Goal: Transaction & Acquisition: Purchase product/service

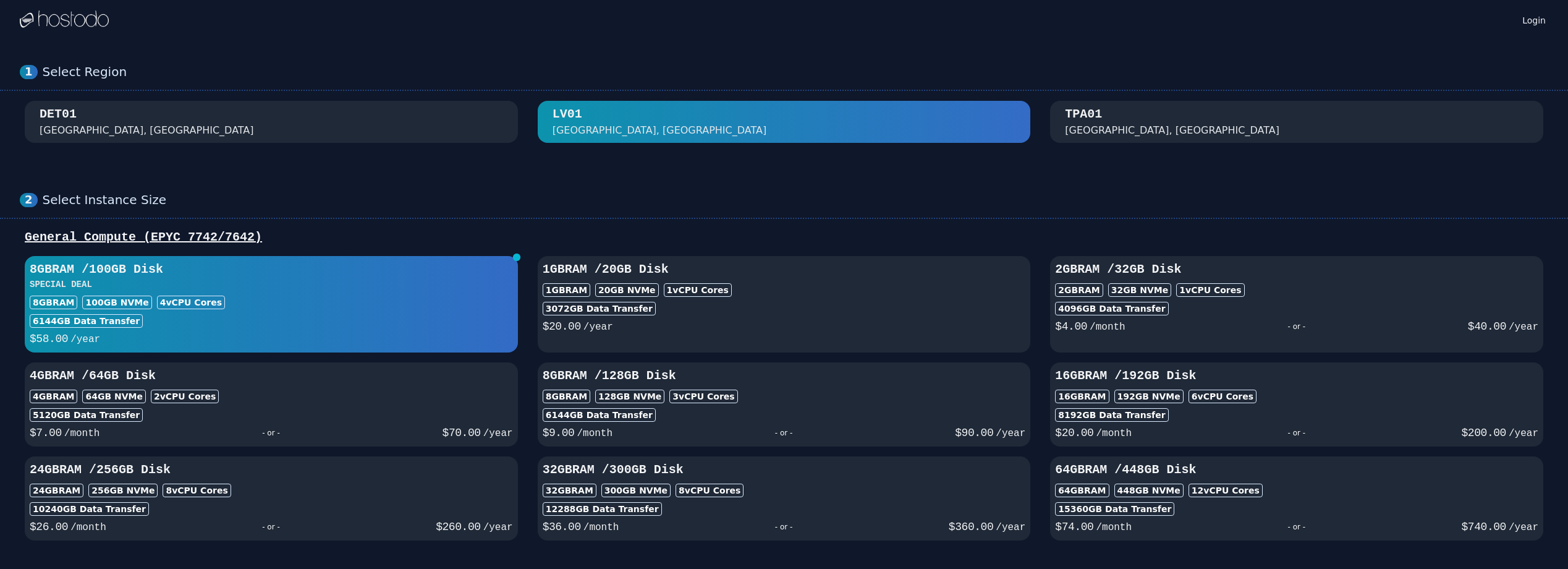
click at [695, 127] on div "[GEOGRAPHIC_DATA], [GEOGRAPHIC_DATA]" at bounding box center [784, 121] width 463 height 32
click at [217, 120] on div "DET01 [GEOGRAPHIC_DATA], [GEOGRAPHIC_DATA]" at bounding box center [270, 121] width 463 height 32
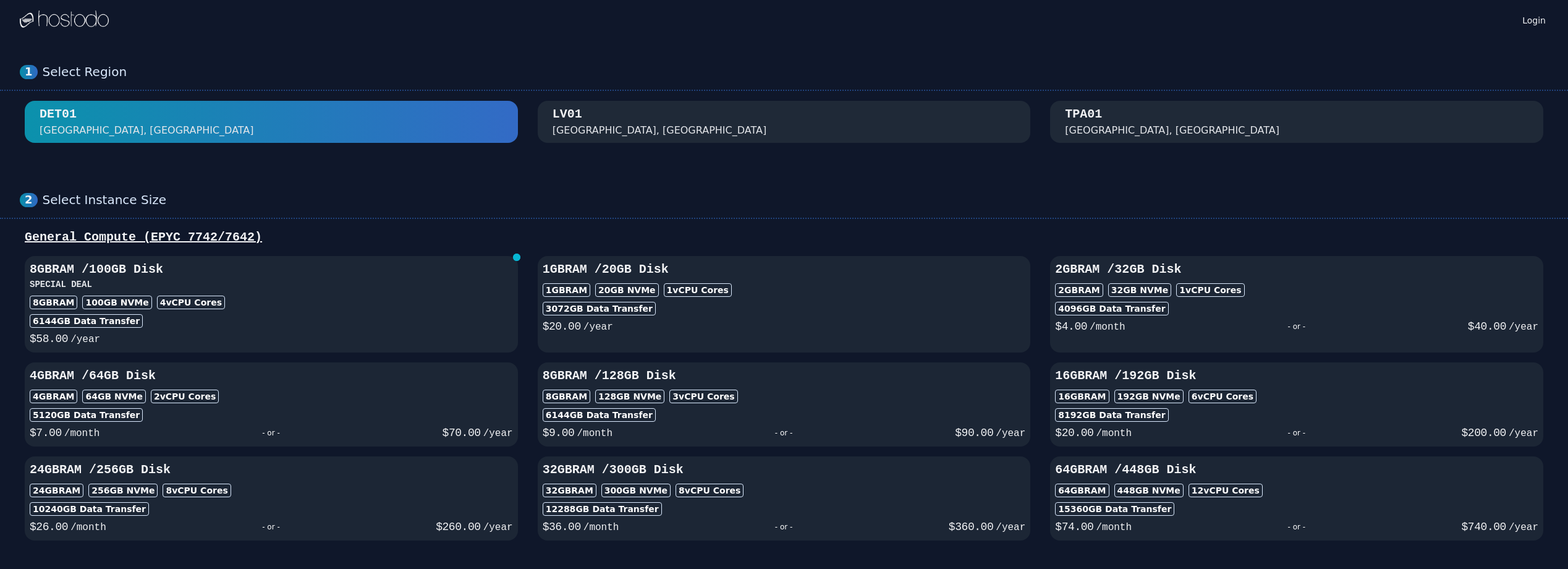
click at [1084, 122] on div "TPA01" at bounding box center [1083, 114] width 37 height 17
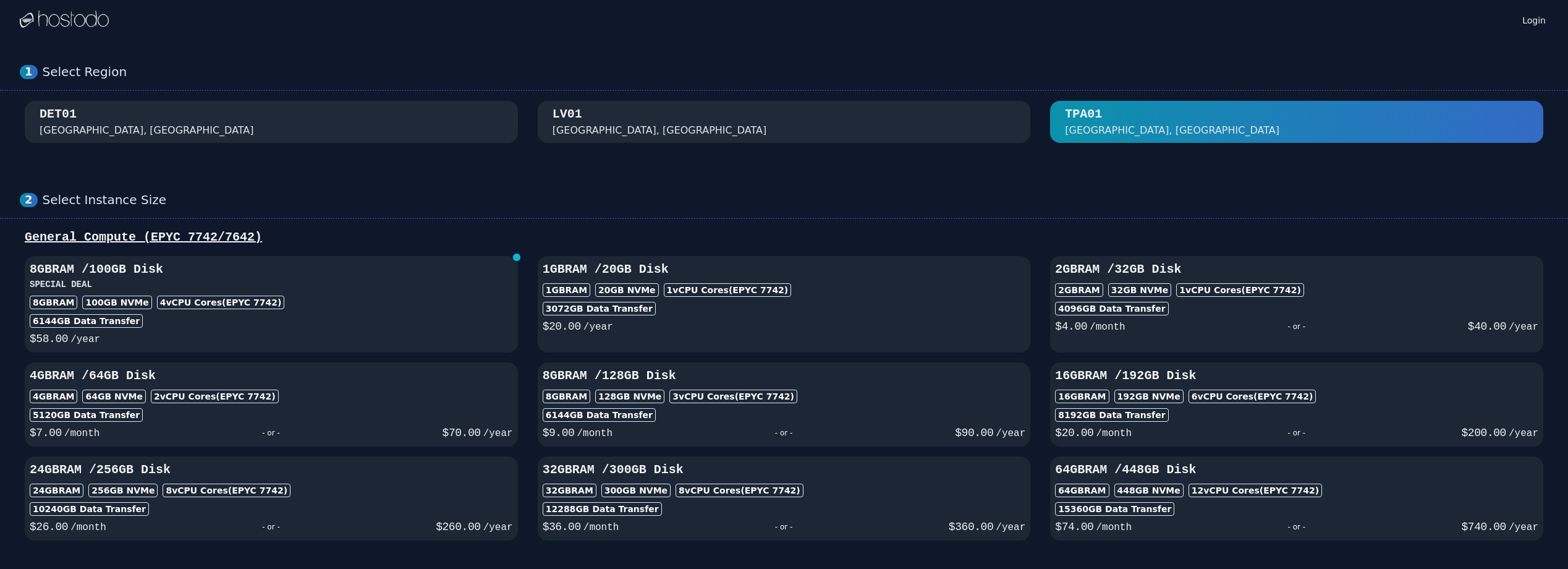
click at [779, 129] on div "[GEOGRAPHIC_DATA], [GEOGRAPHIC_DATA]" at bounding box center [784, 121] width 463 height 32
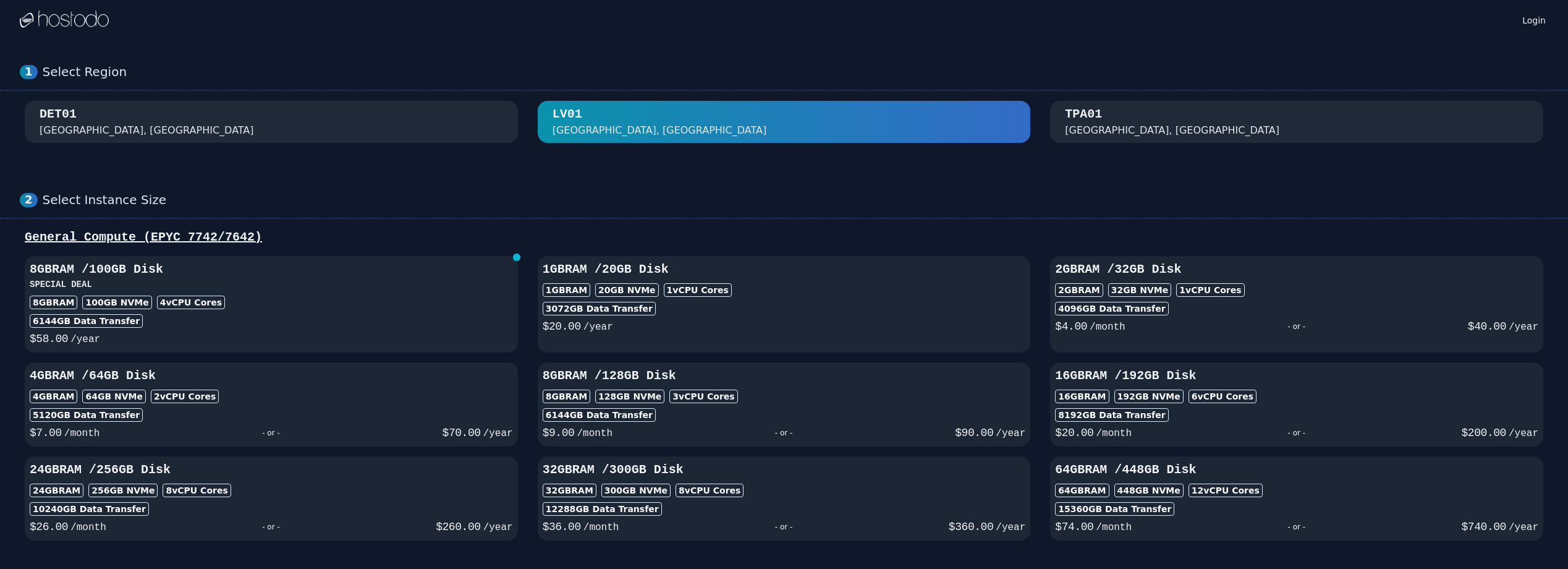
click at [1191, 128] on div "TPA01 [GEOGRAPHIC_DATA], [GEOGRAPHIC_DATA]" at bounding box center [1296, 121] width 463 height 32
